Goal: Task Accomplishment & Management: Manage account settings

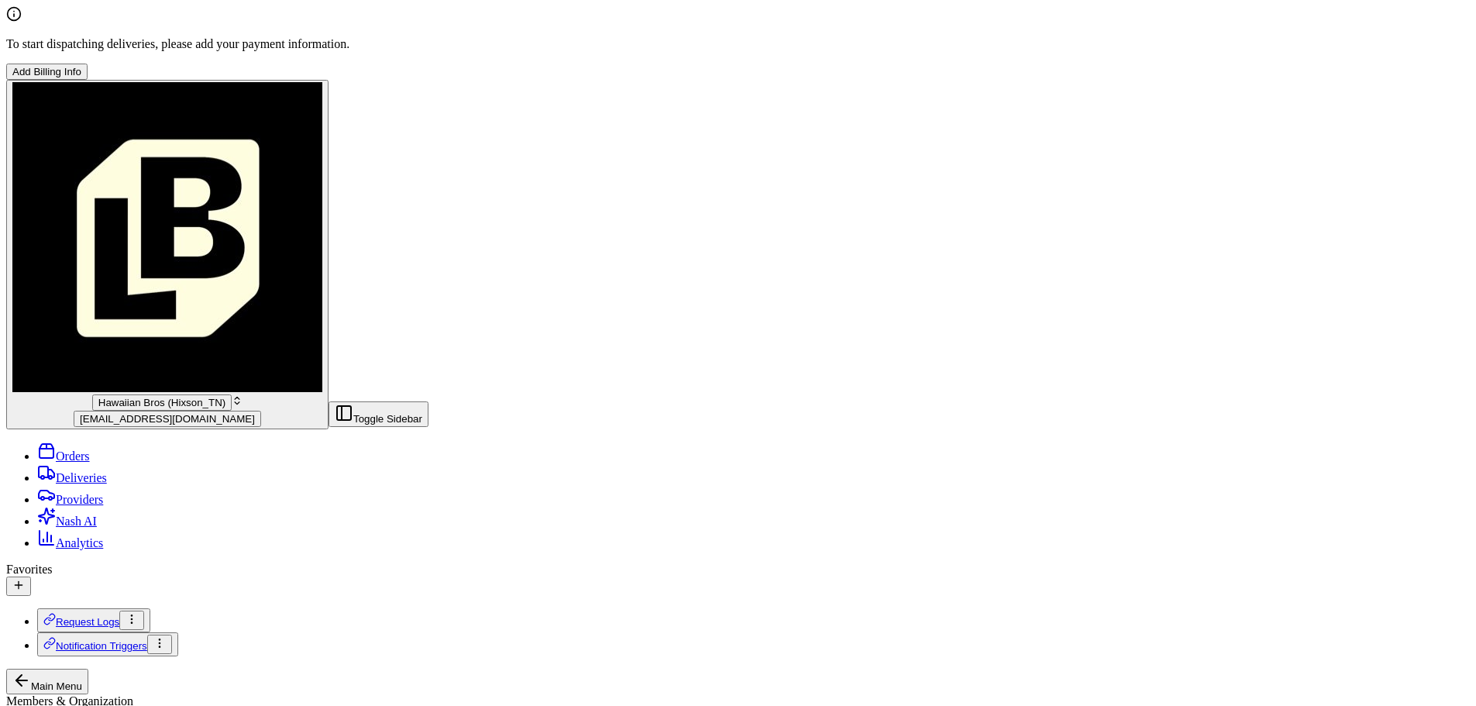
click at [122, 397] on span "Hawaiian Bros (Hixson_TN)" at bounding box center [161, 403] width 127 height 12
type input "omaha"
click at [235, 78] on span "Hawaiian Bros (Omaha_Dodge & 114th)" at bounding box center [265, 71] width 204 height 13
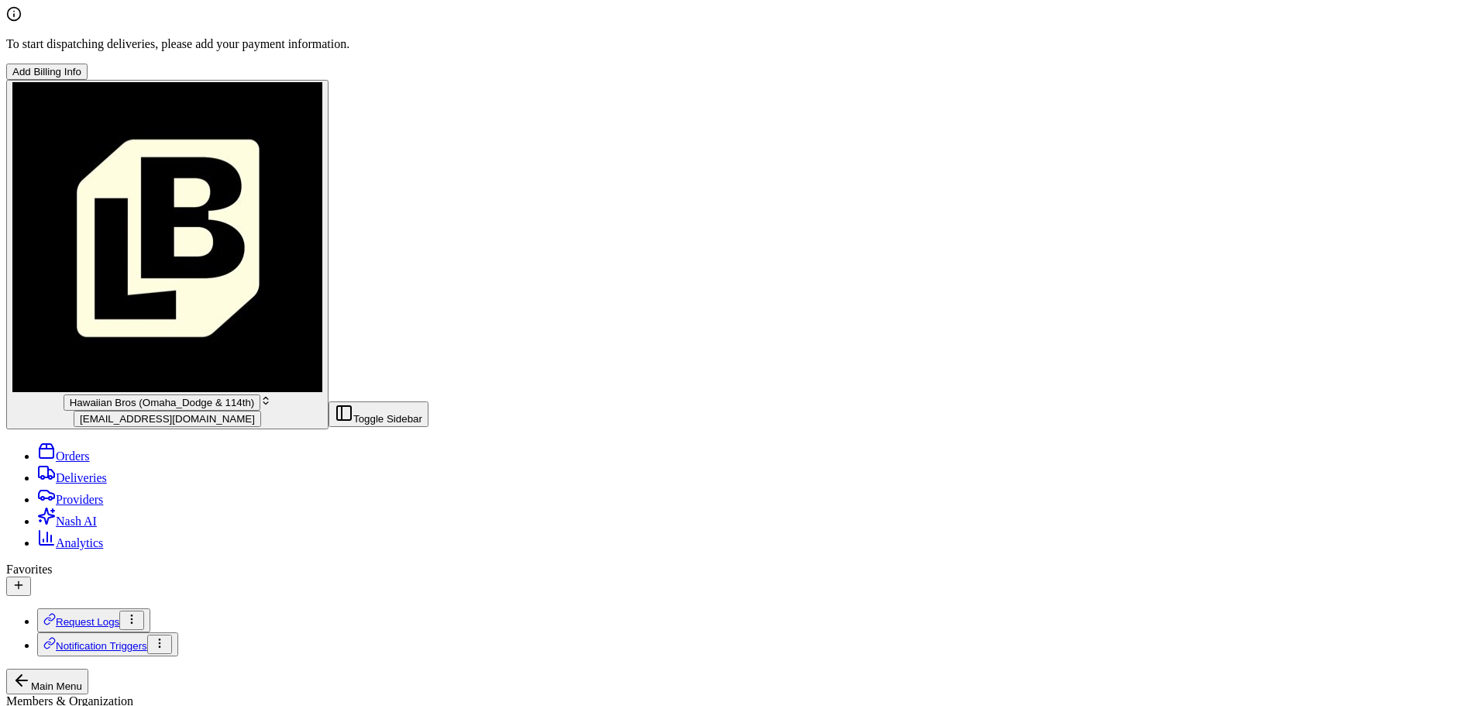
scroll to position [387, 0]
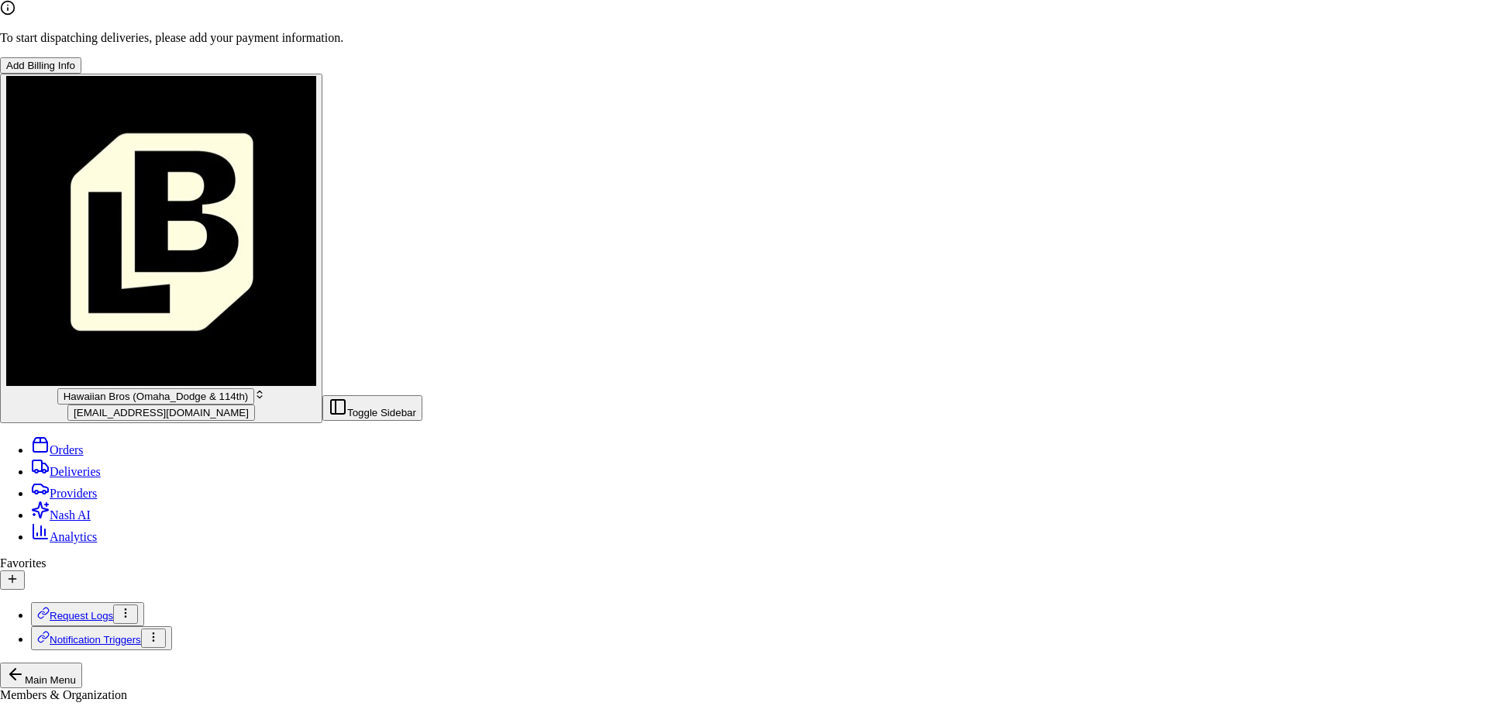
paste input "[EMAIL_ADDRESS][DOMAIN_NAME]"
type input "[EMAIL_ADDRESS][DOMAIN_NAME]"
type input "[PERSON_NAME]"
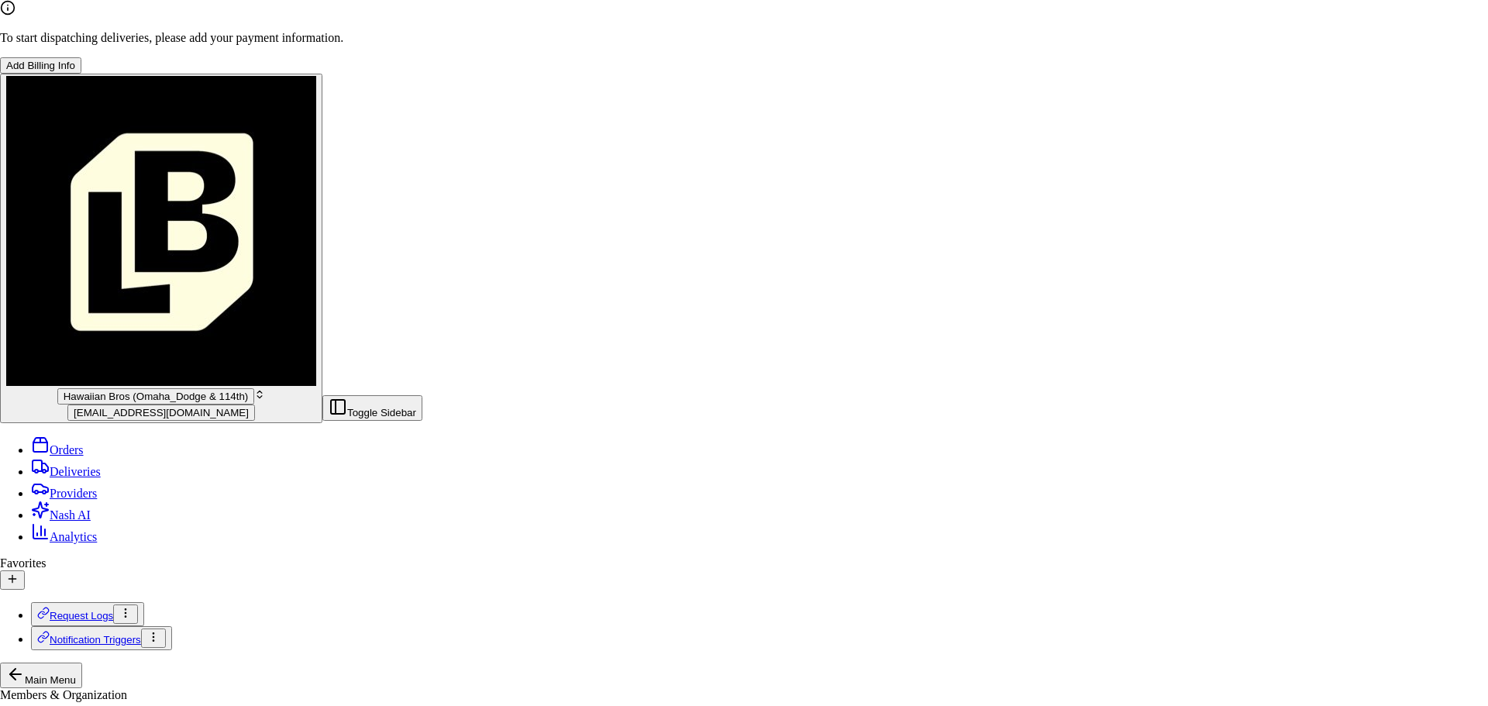
click at [1342, 409] on span "Hawaiian Bros (Omaha_Dodge & 114th)" at bounding box center [1366, 415] width 204 height 13
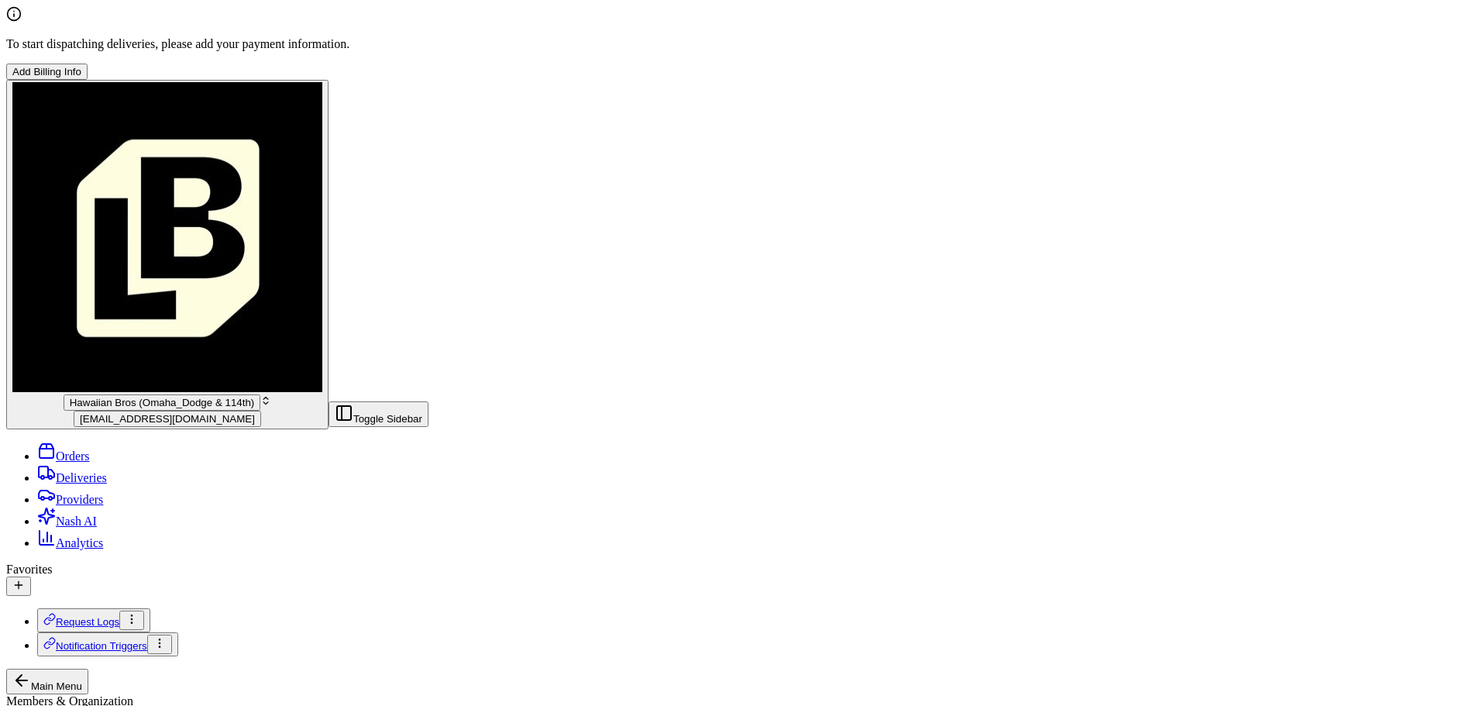
scroll to position [213, 0]
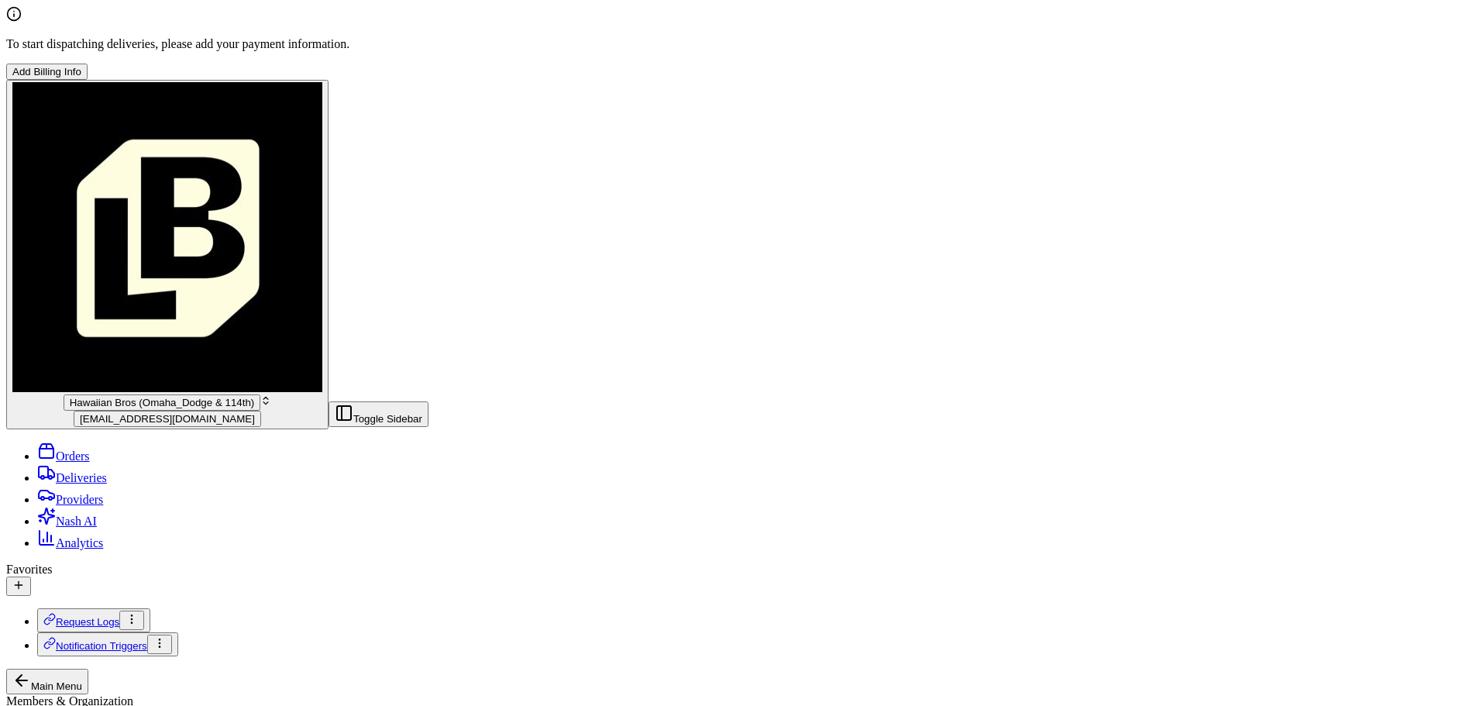
scroll to position [272, 0]
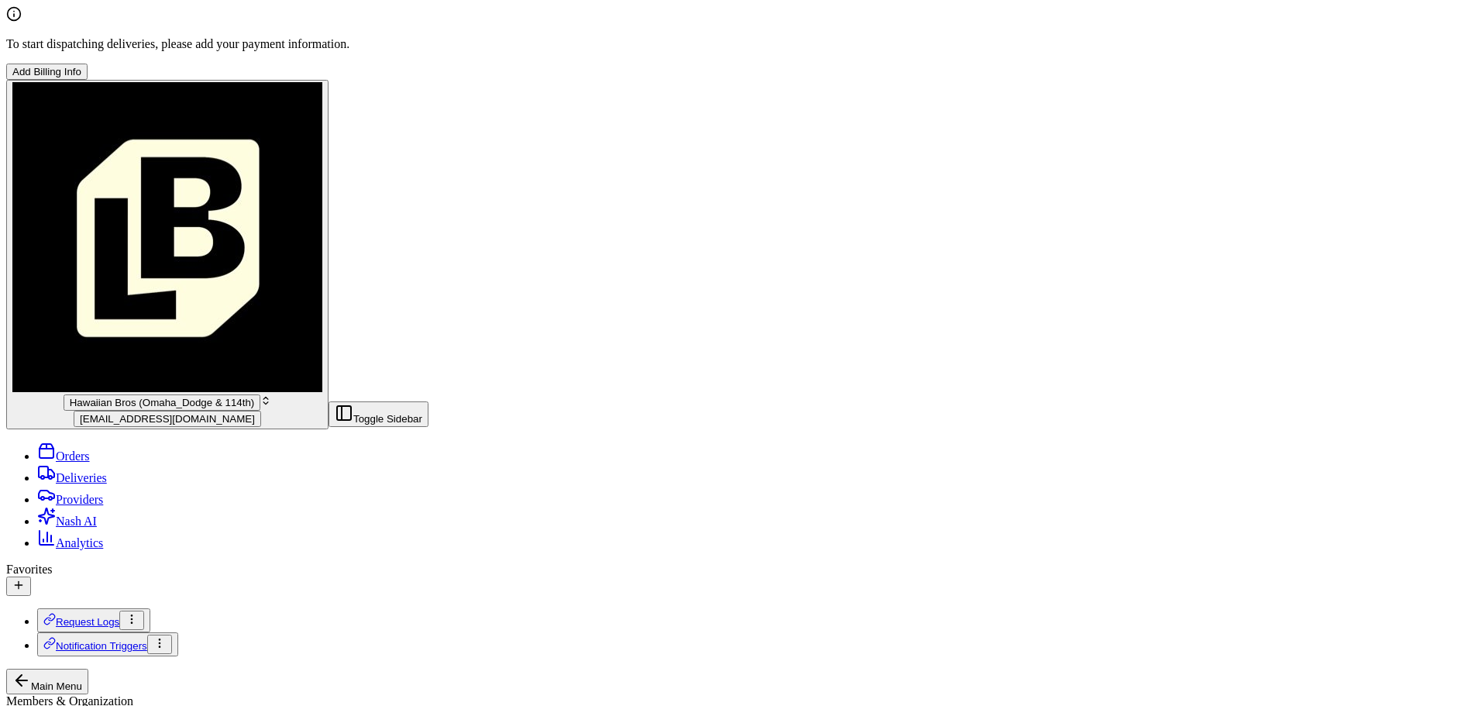
scroll to position [430, 0]
paste textarea "[EMAIL_ADDRESS][DOMAIN_NAME]"
type textarea "[EMAIL_ADDRESS][DOMAIN_NAME]"
